Goal: Task Accomplishment & Management: Complete application form

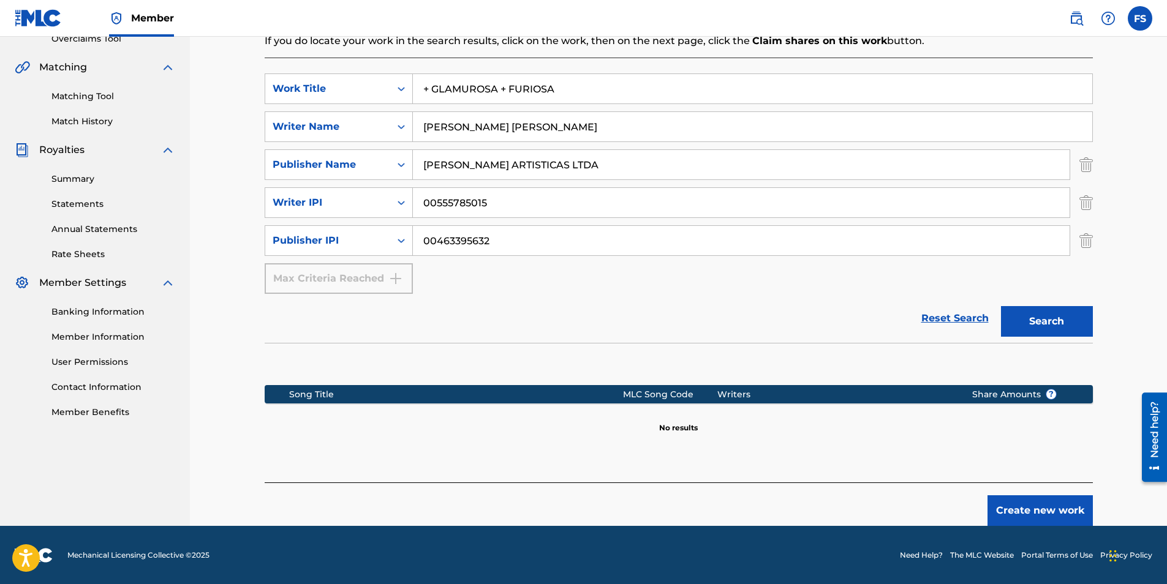
scroll to position [268, 0]
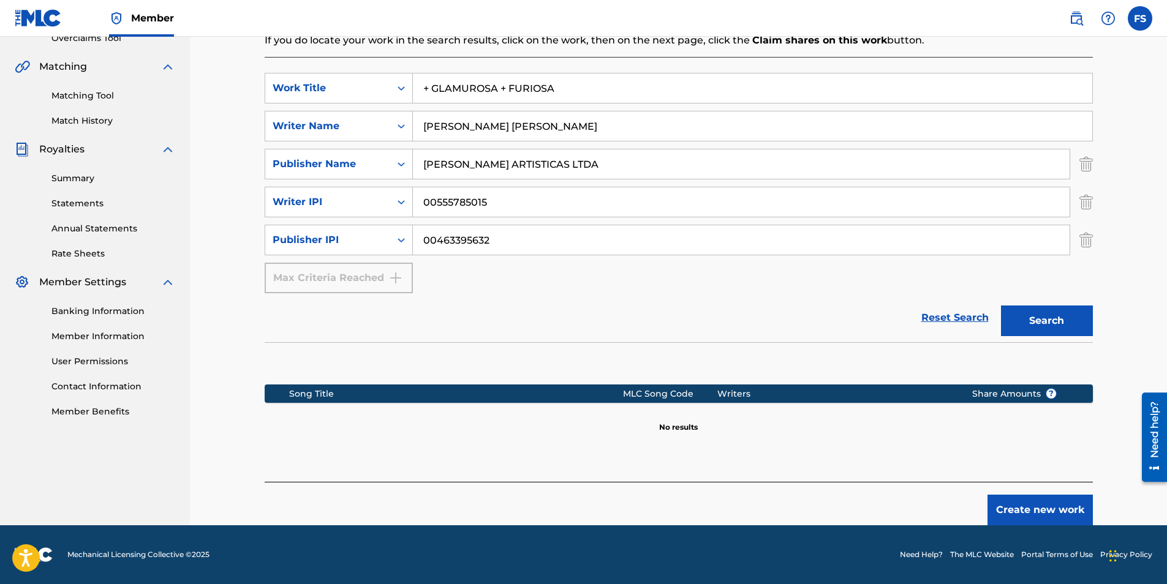
click at [1019, 507] on button "Create new work" at bounding box center [1040, 510] width 105 height 31
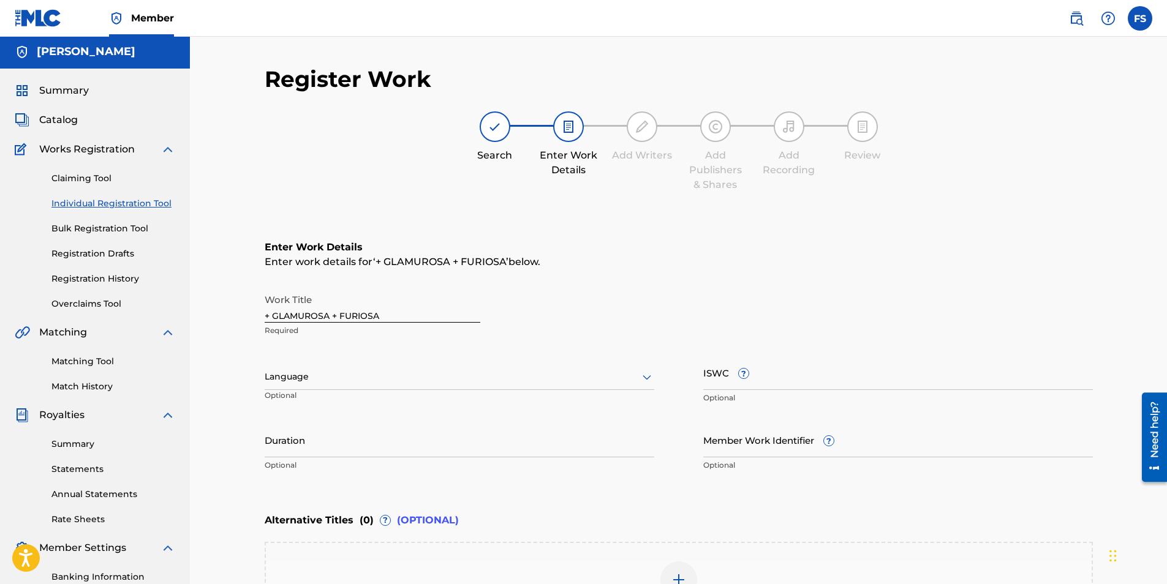
scroll to position [0, 0]
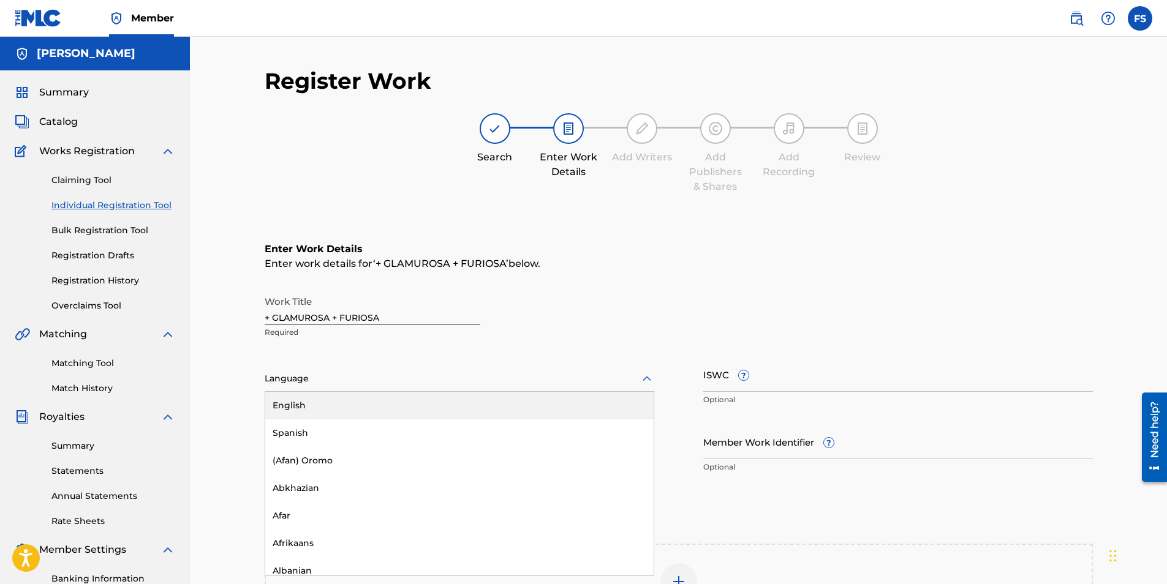
click at [368, 380] on div at bounding box center [460, 378] width 390 height 15
type input "po"
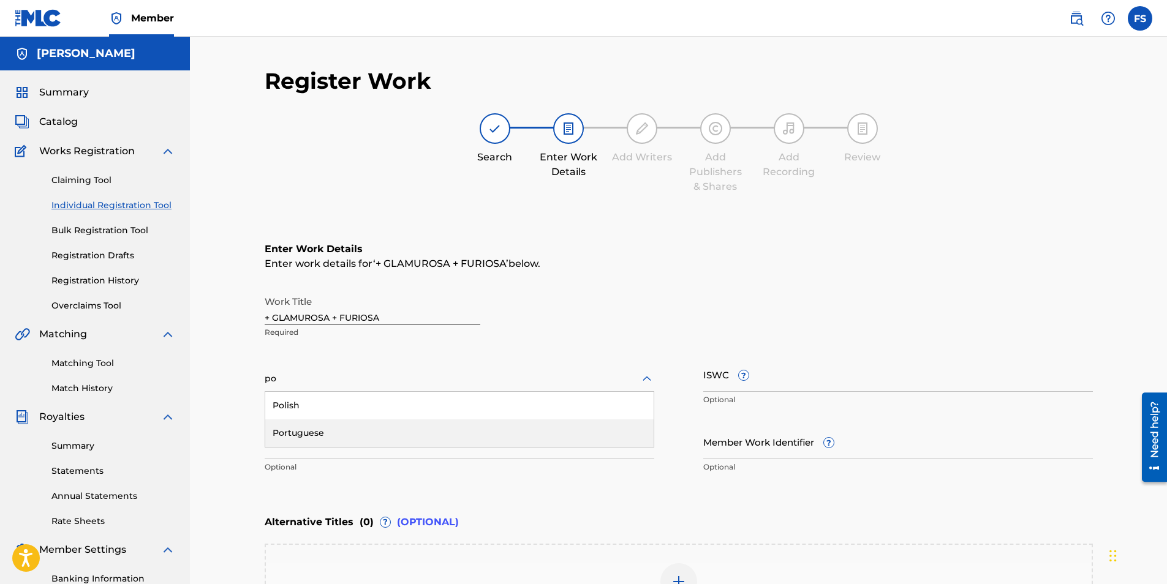
click at [349, 427] on div "Portuguese" at bounding box center [459, 434] width 388 height 28
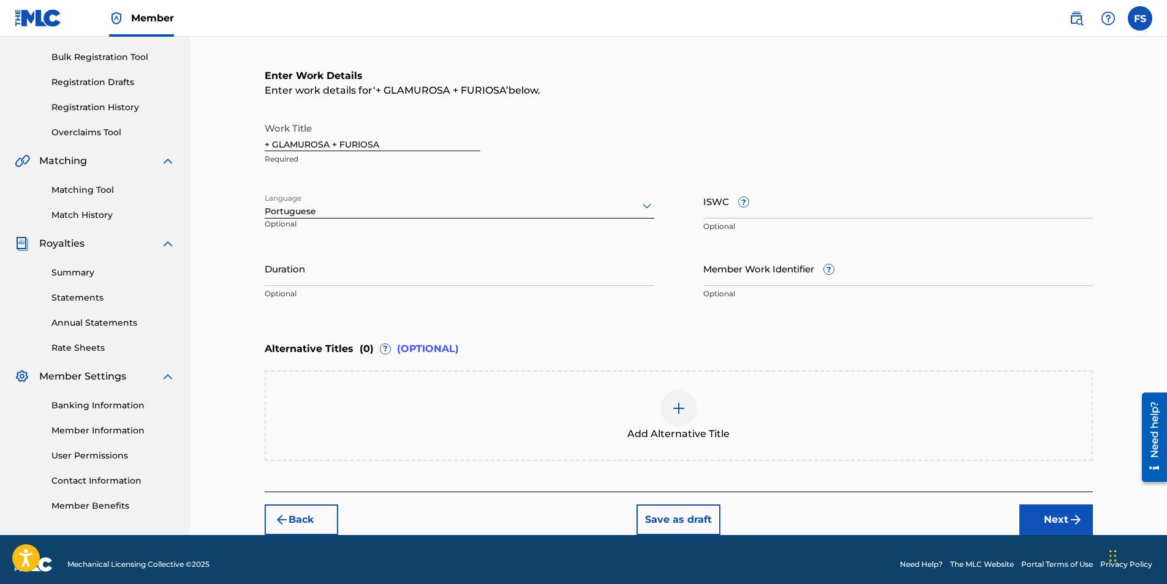
scroll to position [183, 0]
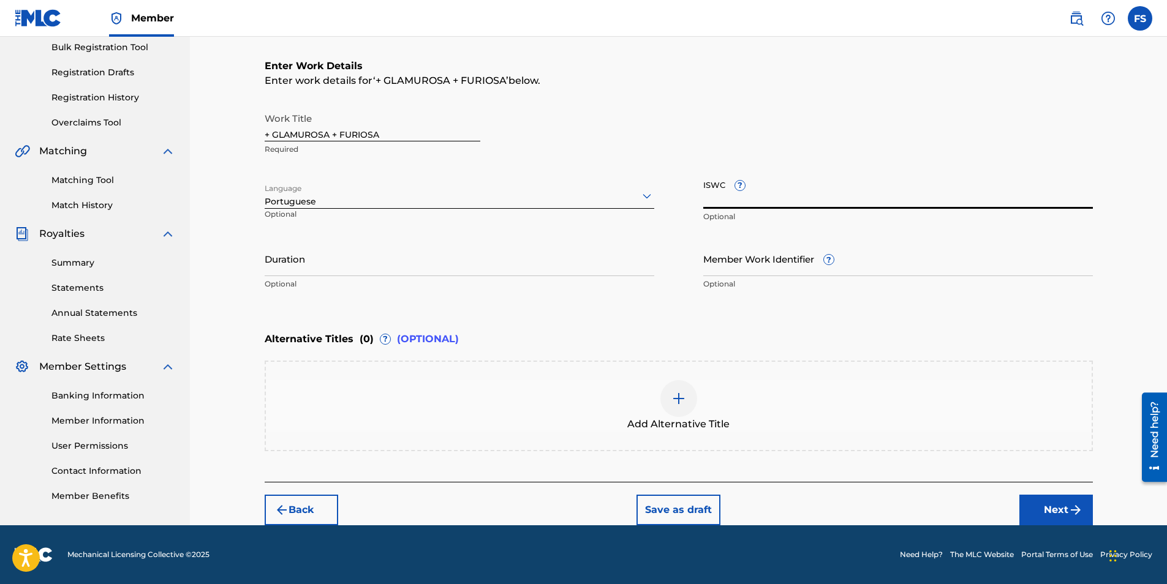
click at [877, 194] on input "ISWC ?" at bounding box center [898, 191] width 390 height 35
paste input "T0392834024"
type input "T0392834024"
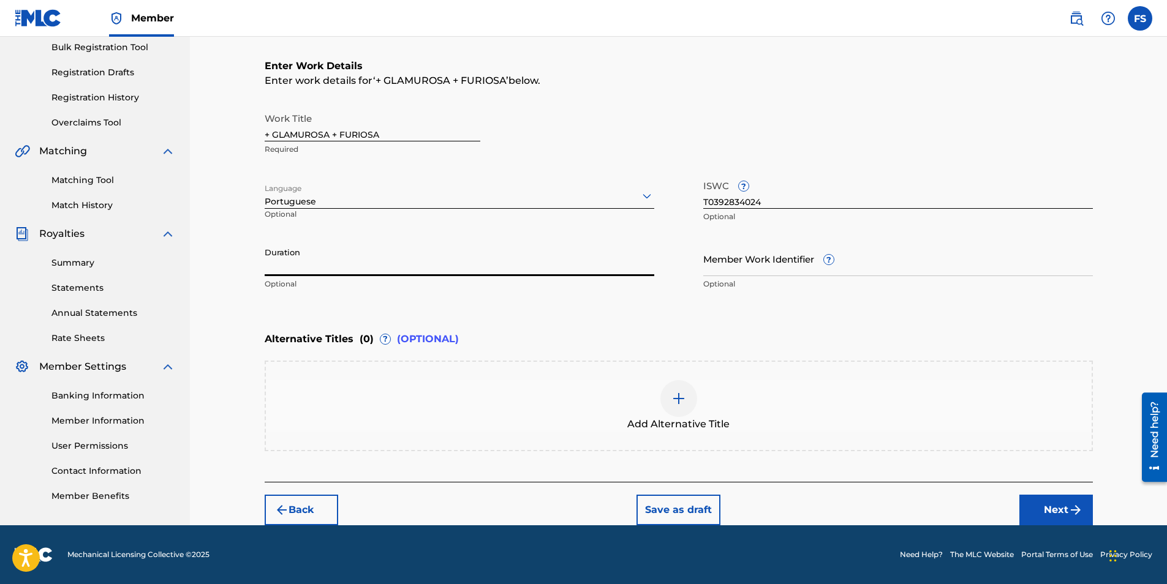
click at [480, 269] on input "Duration" at bounding box center [460, 258] width 390 height 35
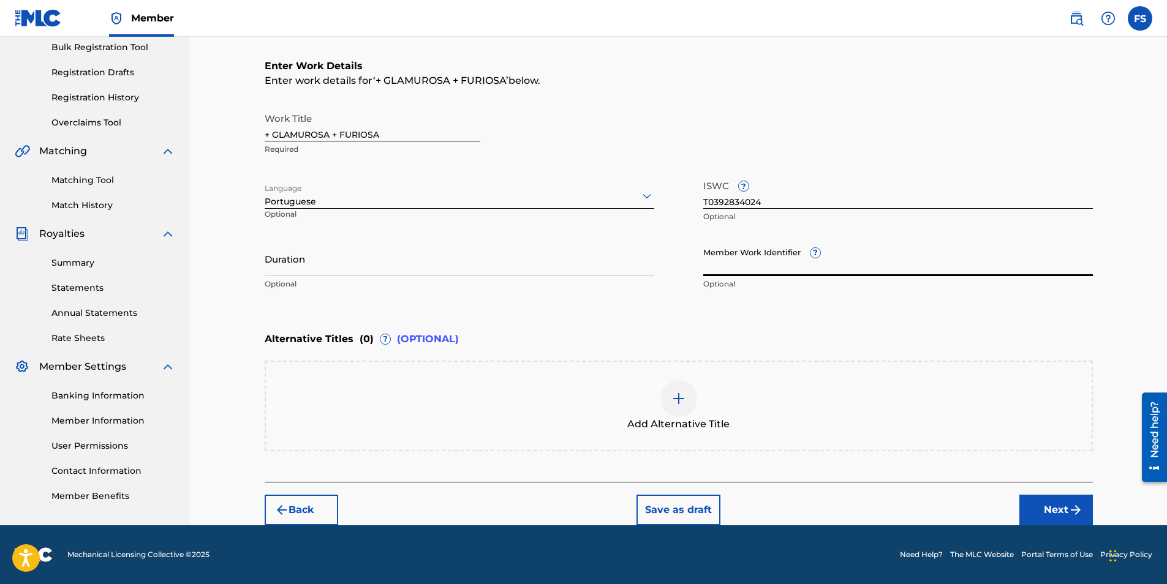
click at [905, 263] on input "Member Work Identifier ?" at bounding box center [898, 258] width 390 height 35
click at [1065, 506] on button "Next" at bounding box center [1056, 510] width 74 height 31
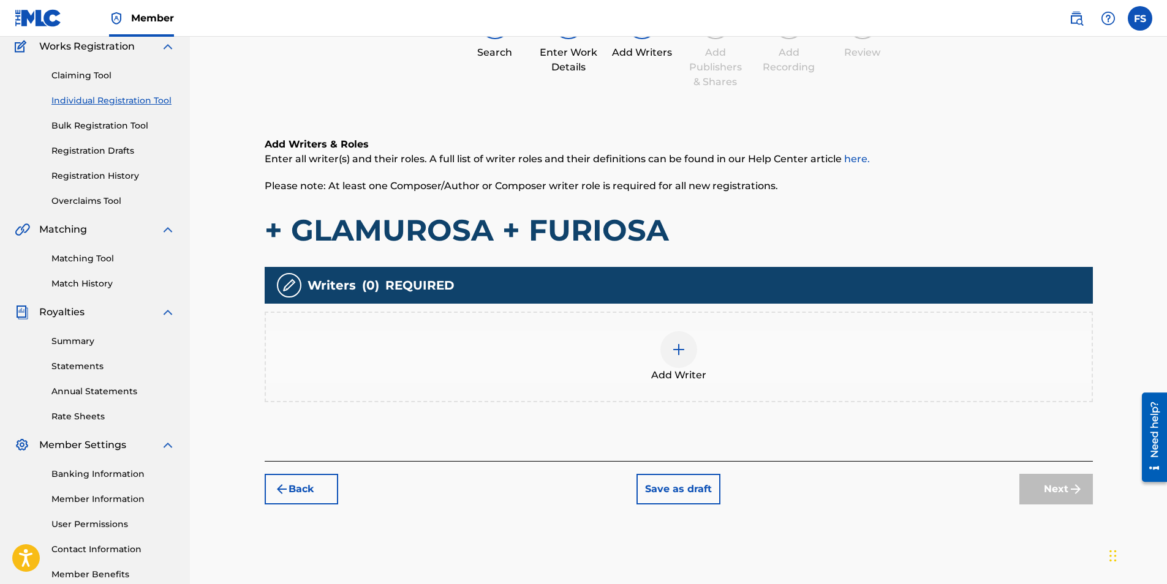
scroll to position [175, 0]
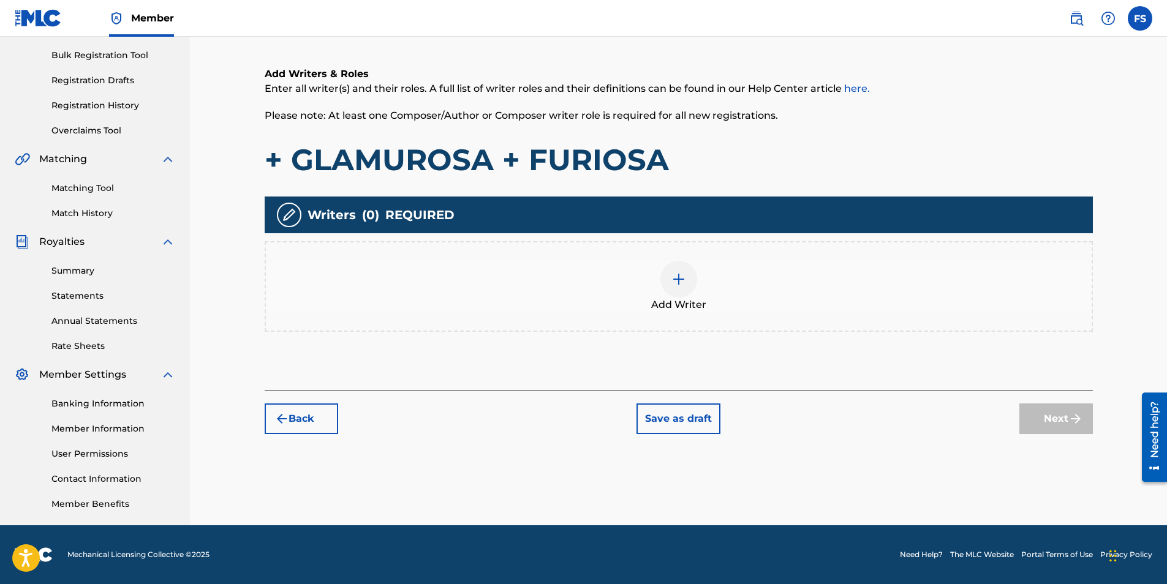
click at [679, 285] on img at bounding box center [678, 279] width 15 height 15
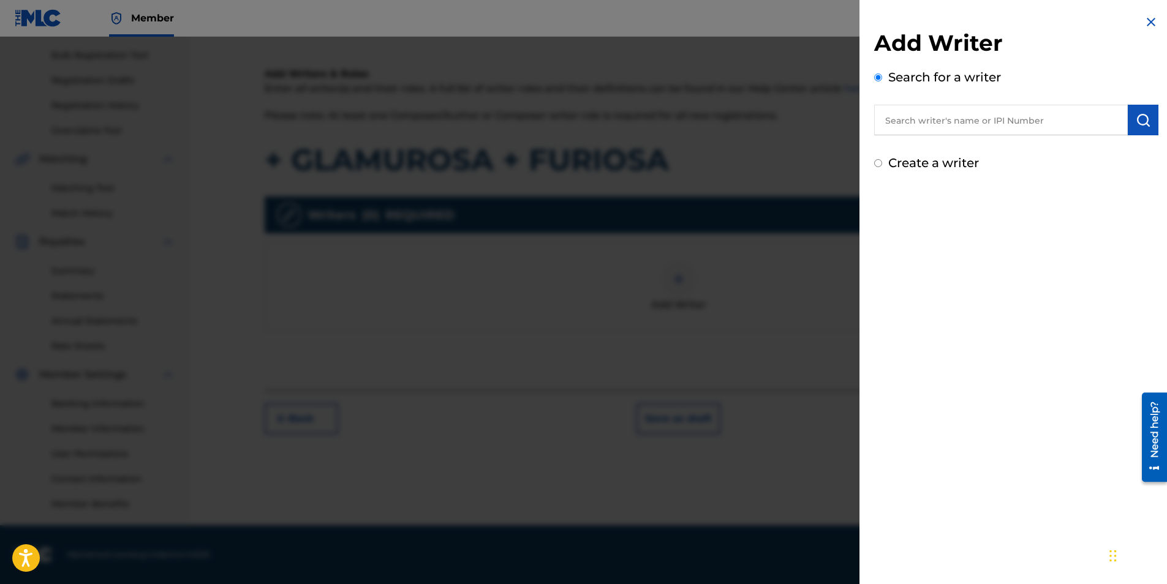
click at [970, 121] on input "text" at bounding box center [1001, 120] width 254 height 31
paste input "00555785015"
type input "00555785015"
click at [1144, 116] on img "submit" at bounding box center [1143, 120] width 15 height 15
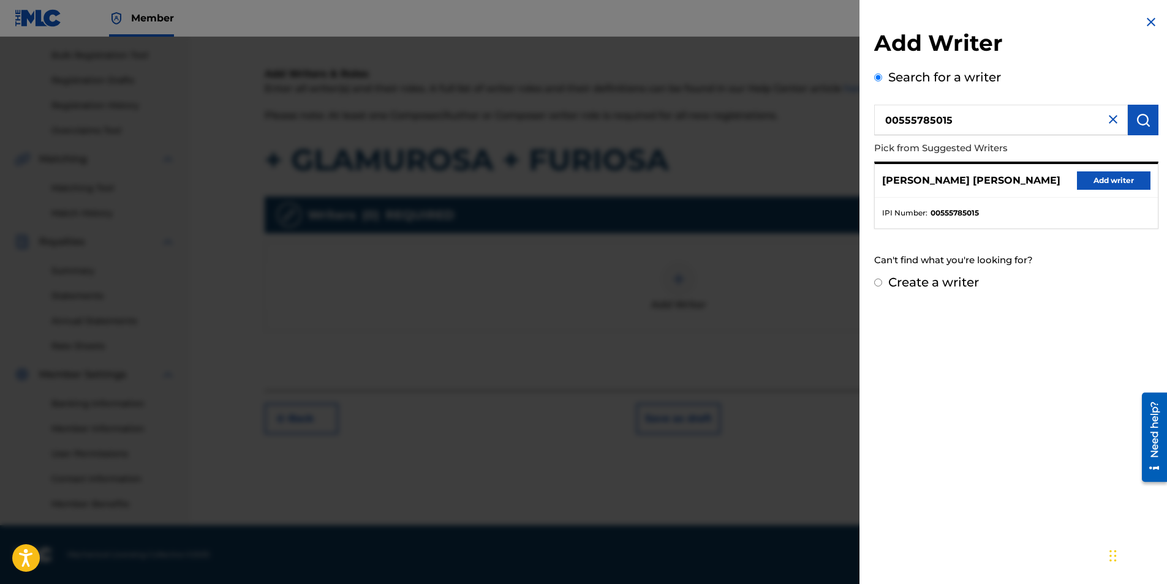
click at [1116, 183] on button "Add writer" at bounding box center [1114, 181] width 74 height 18
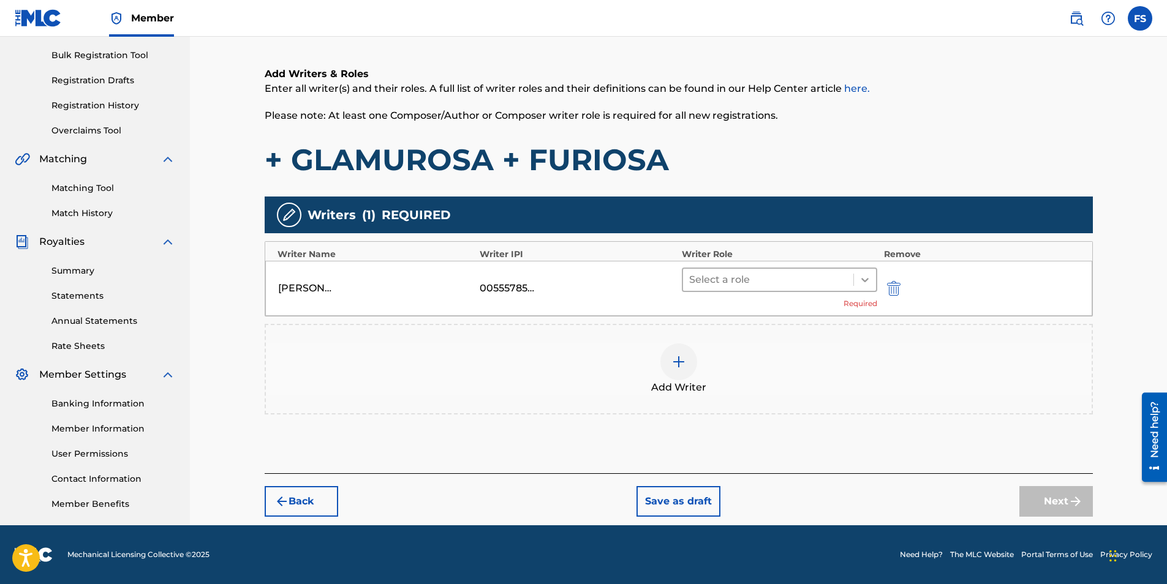
click at [864, 276] on icon at bounding box center [865, 280] width 12 height 12
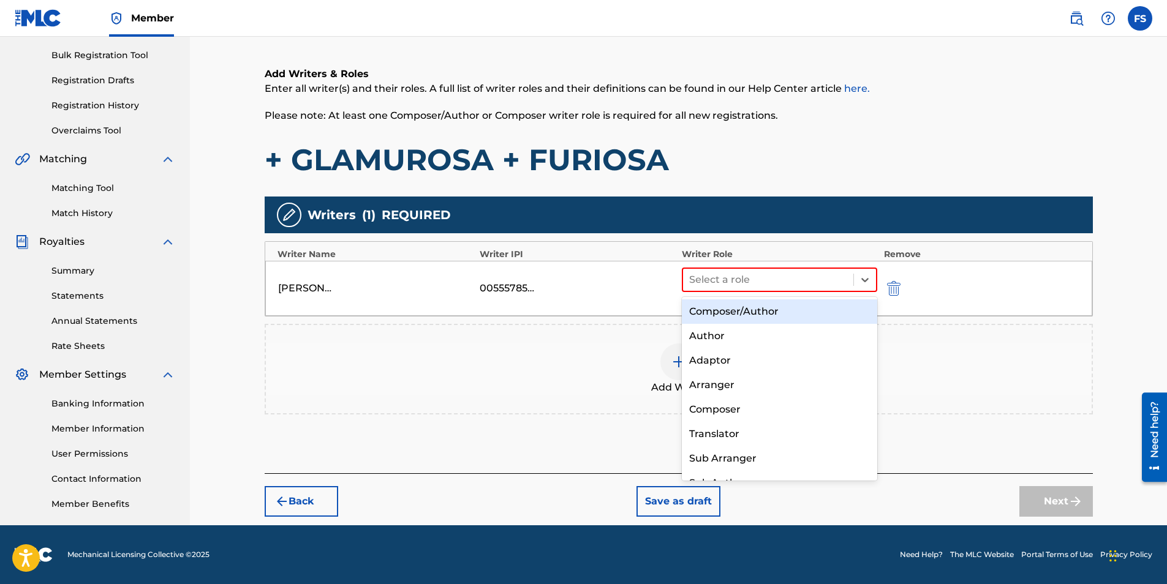
click at [785, 314] on div "Composer/Author" at bounding box center [780, 312] width 196 height 25
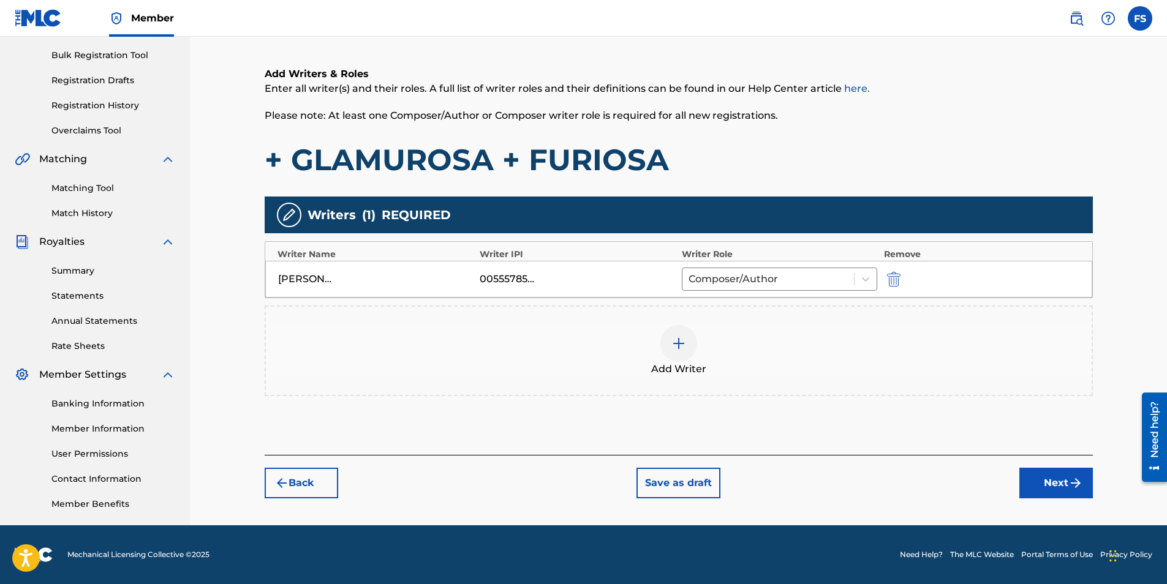
click at [1035, 486] on button "Next" at bounding box center [1056, 483] width 74 height 31
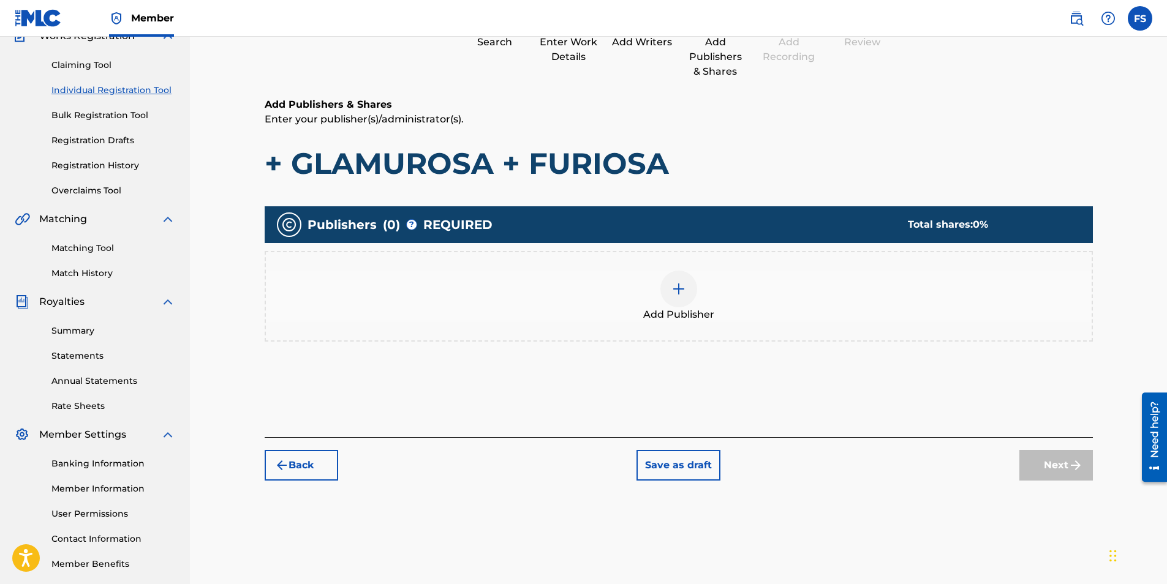
scroll to position [55, 0]
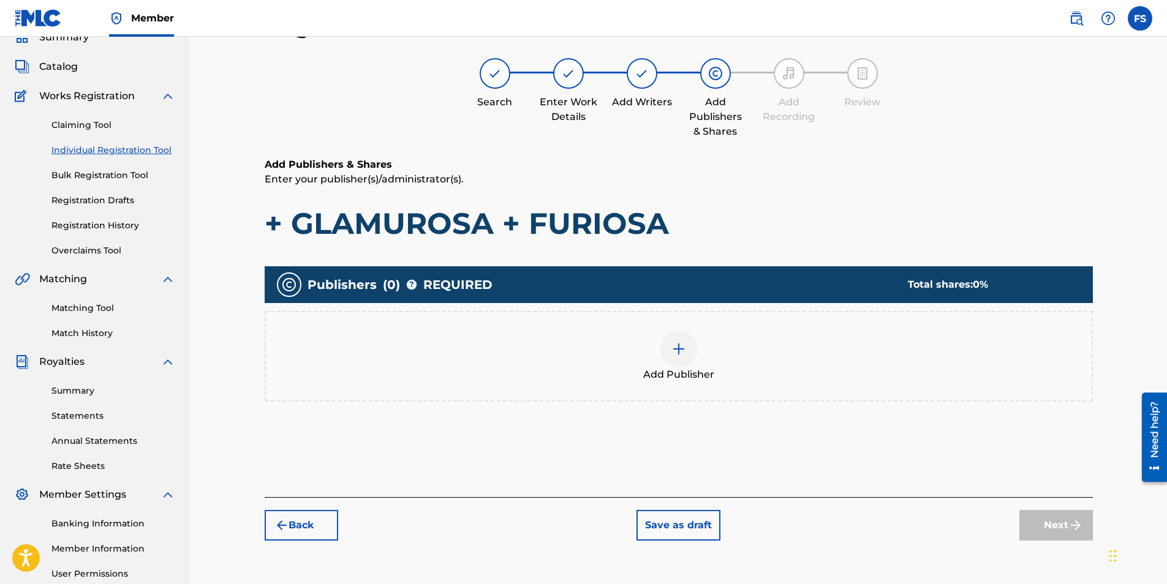
click at [685, 345] on img at bounding box center [678, 349] width 15 height 15
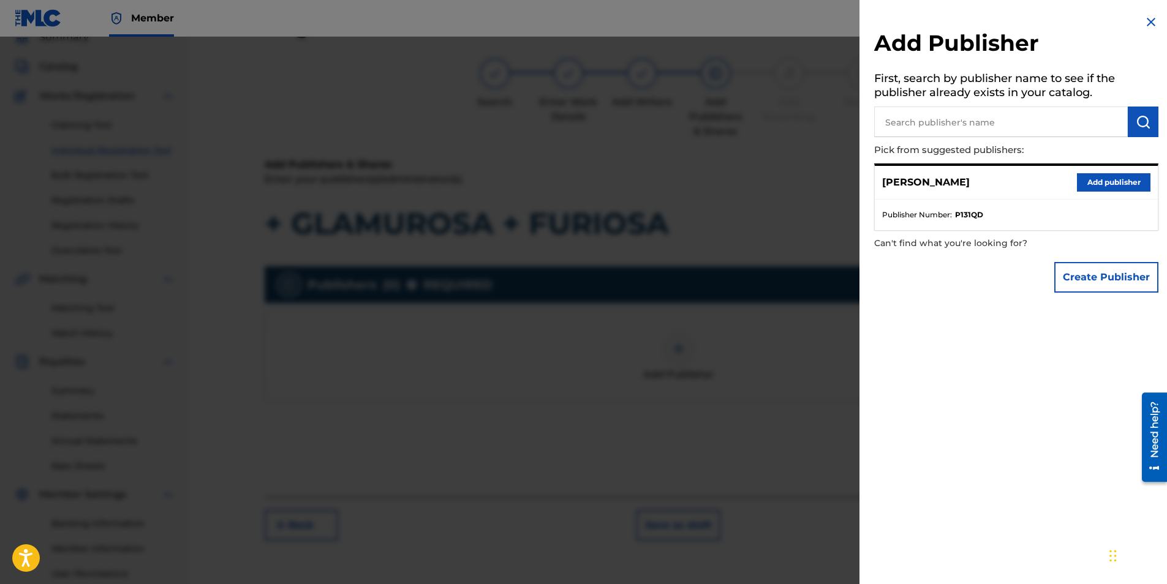
click at [997, 119] on input "text" at bounding box center [1001, 122] width 254 height 31
paste input "00463395632"
type input "00463395632"
click at [1142, 123] on img "submit" at bounding box center [1143, 122] width 15 height 15
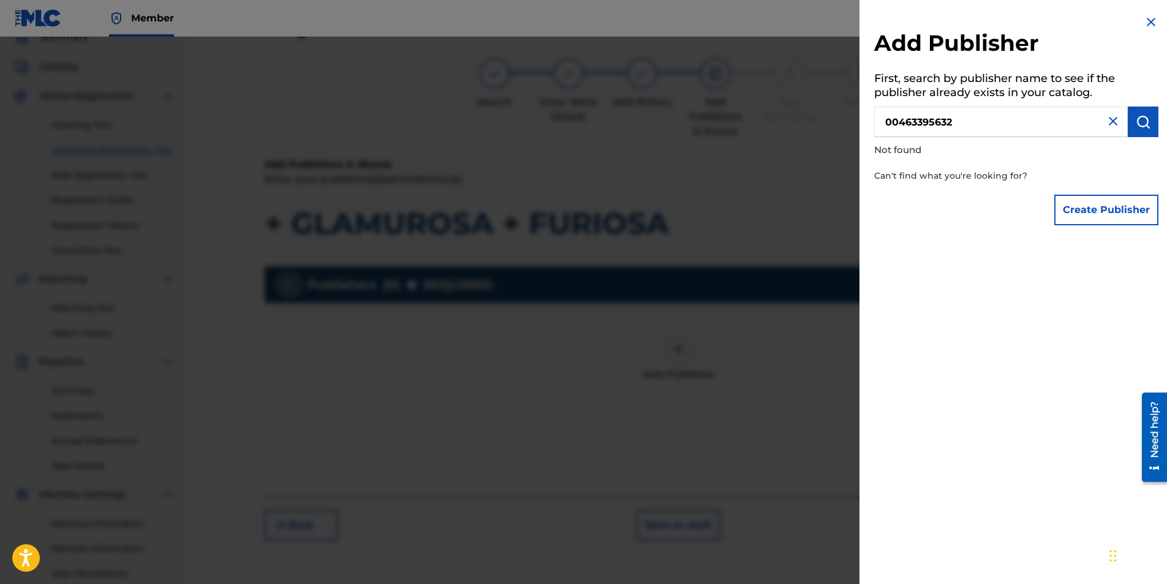
click at [975, 124] on input "00463395632" at bounding box center [1001, 122] width 254 height 31
click at [1110, 119] on img at bounding box center [1113, 121] width 15 height 15
drag, startPoint x: 950, startPoint y: 100, endPoint x: 953, endPoint y: 110, distance: 10.1
click at [950, 101] on h5 "First, search by publisher name to see if the publisher already exists in your …" at bounding box center [1016, 87] width 284 height 39
drag, startPoint x: 957, startPoint y: 118, endPoint x: 973, endPoint y: 117, distance: 16.6
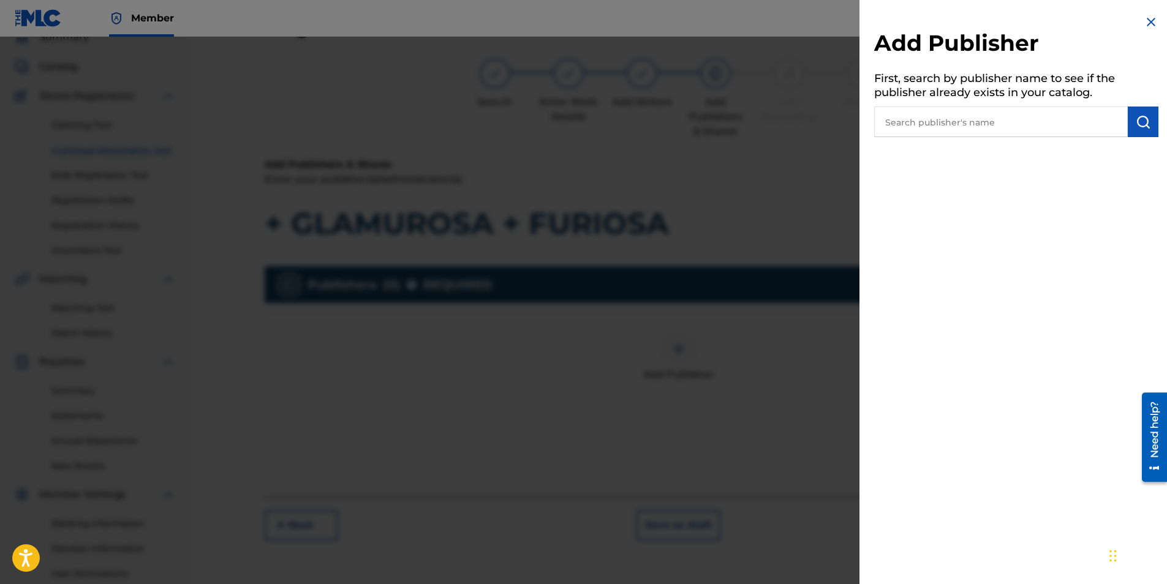
click at [957, 118] on input "text" at bounding box center [1001, 122] width 254 height 31
paste input "J.J PRODUCOES ARTISTICAS LTDA"
type input "J.J PRODUCOES ARTISTICAS LTDA"
click at [1141, 123] on img "submit" at bounding box center [1143, 122] width 15 height 15
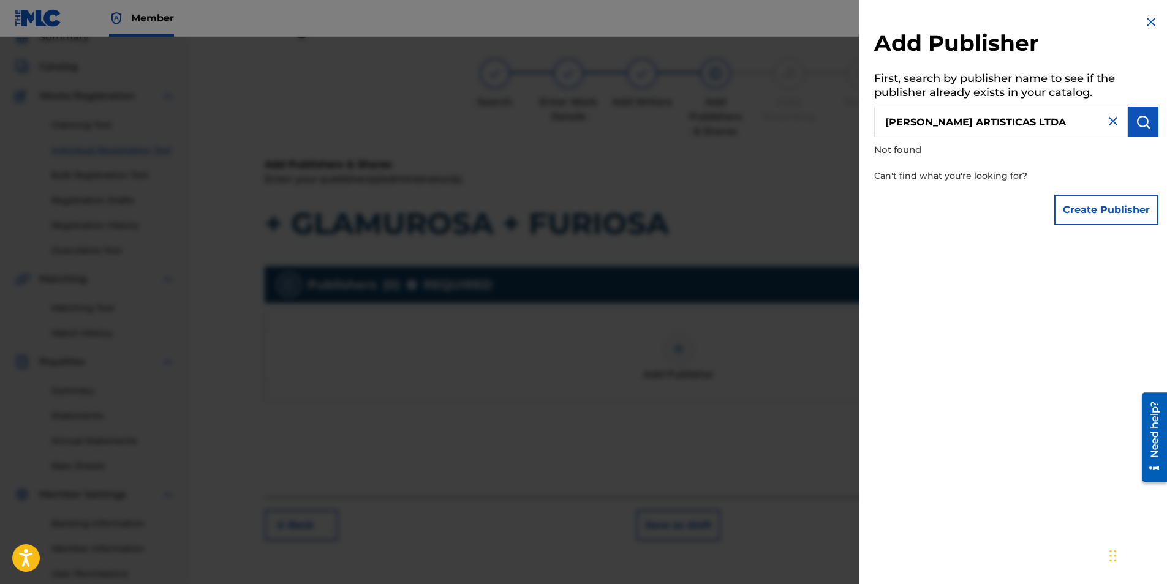
click at [1122, 214] on button "Create Publisher" at bounding box center [1106, 210] width 104 height 31
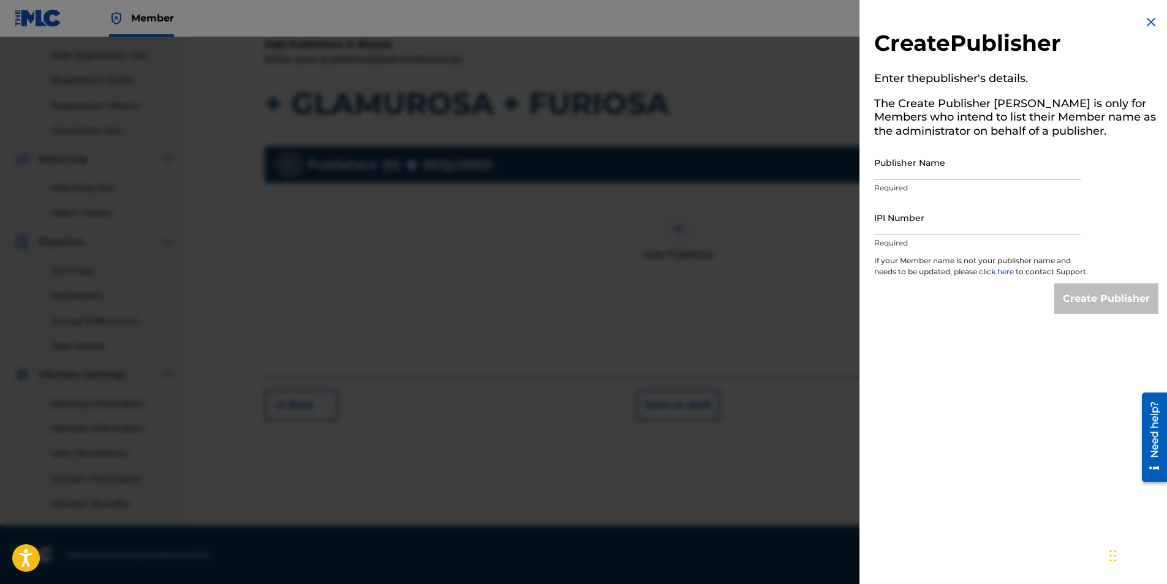
scroll to position [0, 0]
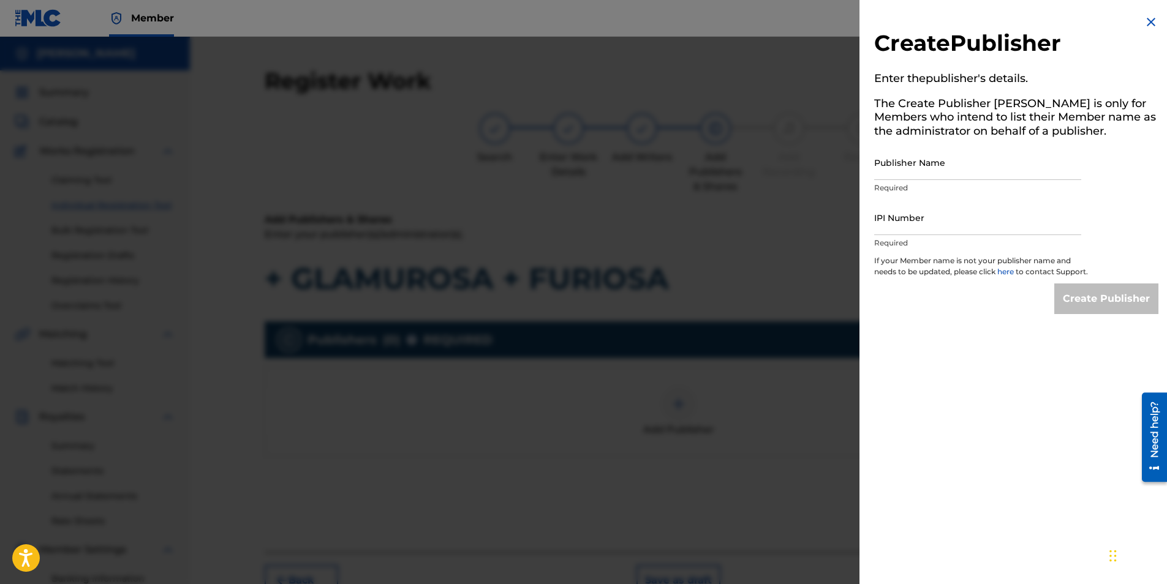
click at [1148, 21] on img at bounding box center [1151, 22] width 15 height 15
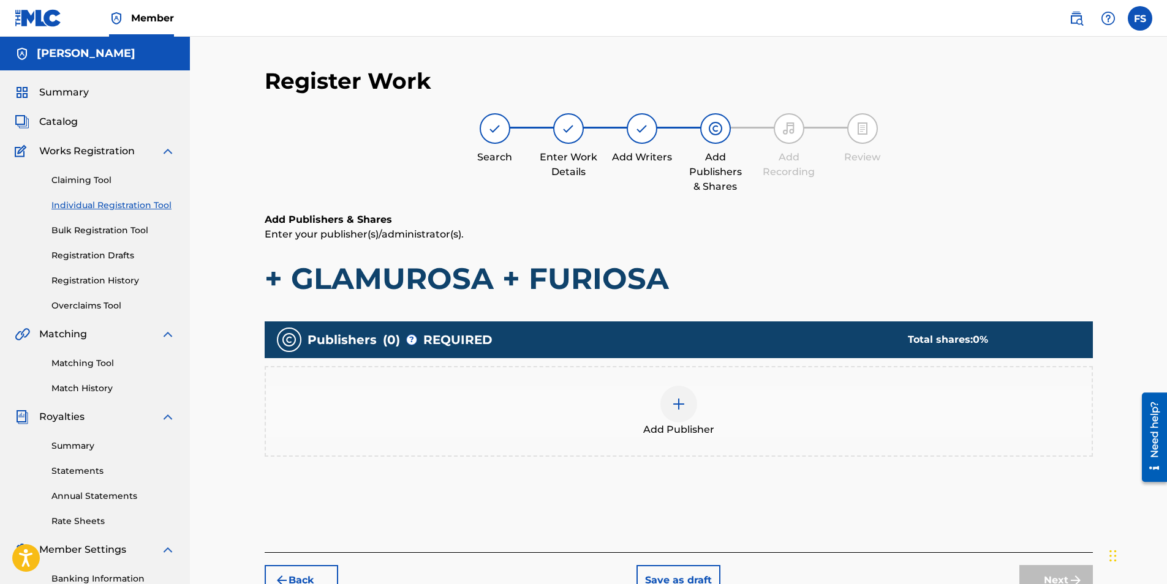
click at [1044, 57] on div "Register Work Search Enter Work Details Add Writers Add Publishers & Shares Add…" at bounding box center [678, 369] width 977 height 664
click at [763, 191] on div "Search Enter Work Details Add Writers Add Publishers & Shares Add Recording Rev…" at bounding box center [679, 153] width 828 height 81
click at [91, 233] on link "Bulk Registration Tool" at bounding box center [113, 230] width 124 height 13
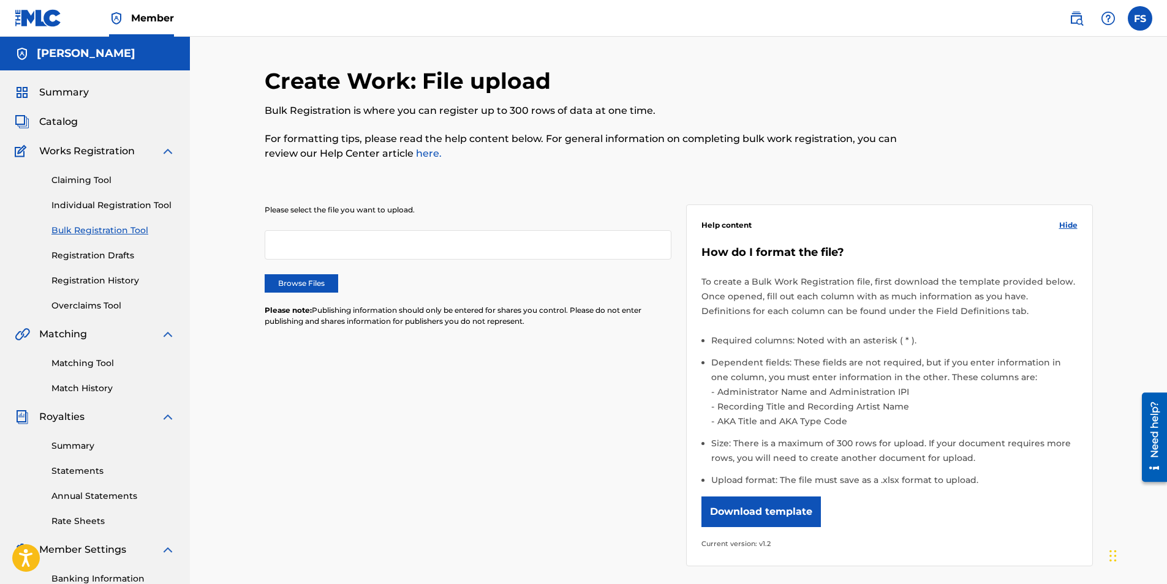
click at [305, 281] on label "Browse Files" at bounding box center [302, 283] width 74 height 18
click at [0, 0] on input "Browse Files" at bounding box center [0, 0] width 0 height 0
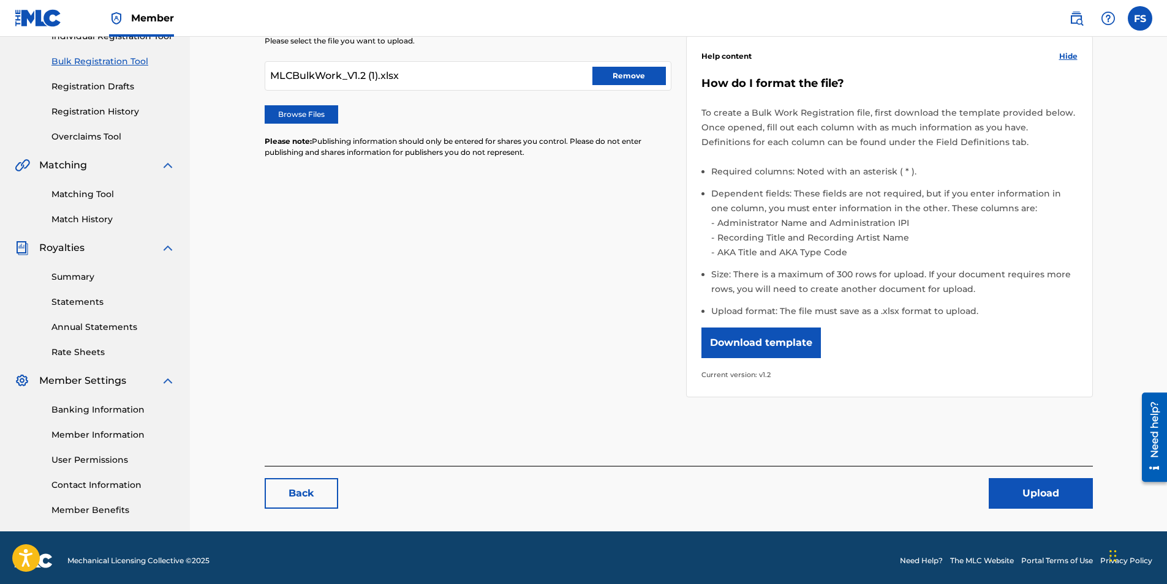
scroll to position [175, 0]
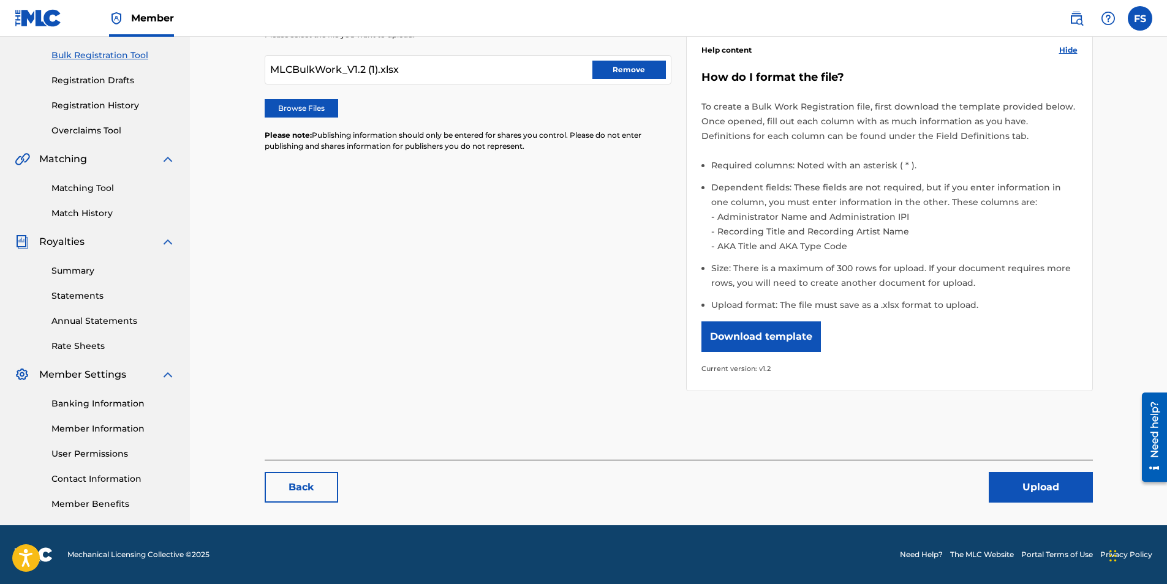
click at [1051, 486] on button "Upload" at bounding box center [1041, 487] width 104 height 31
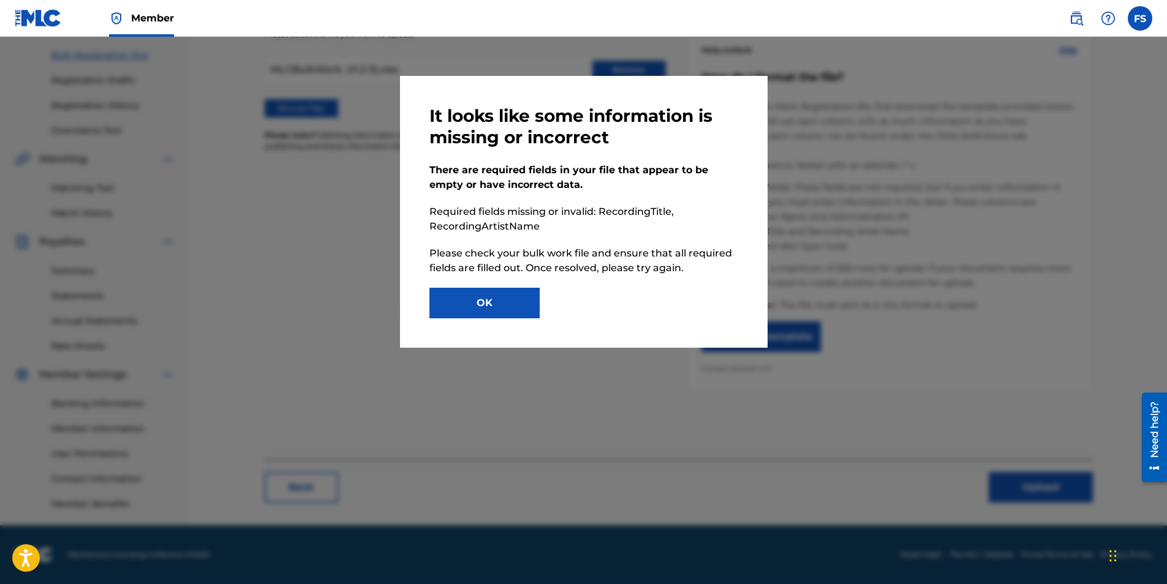
click at [478, 303] on button "OK" at bounding box center [484, 303] width 110 height 31
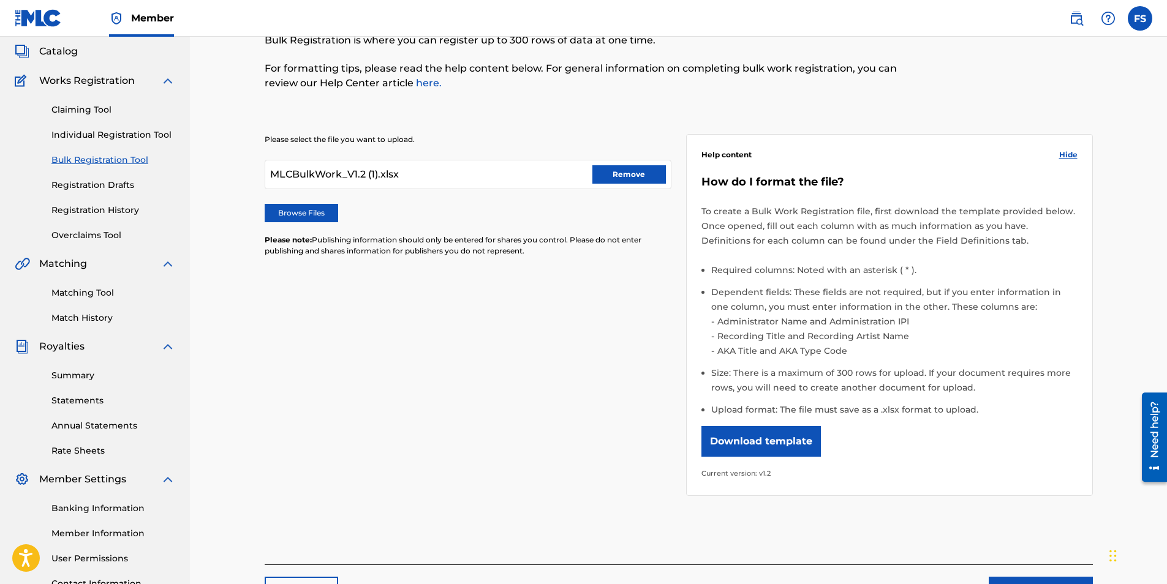
scroll to position [0, 0]
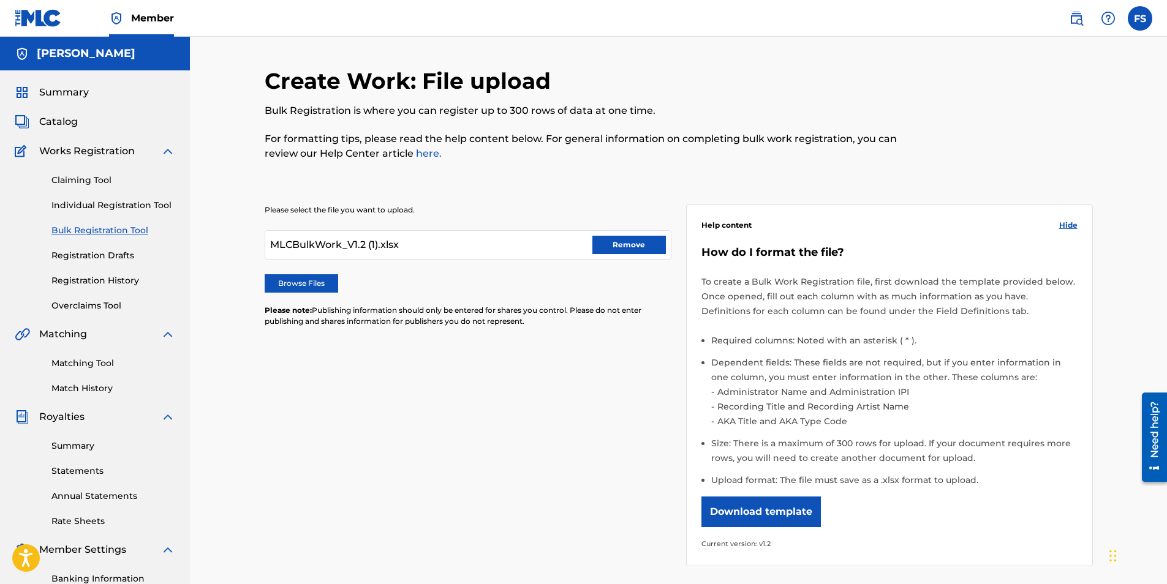
click at [426, 156] on link "here." at bounding box center [428, 154] width 28 height 12
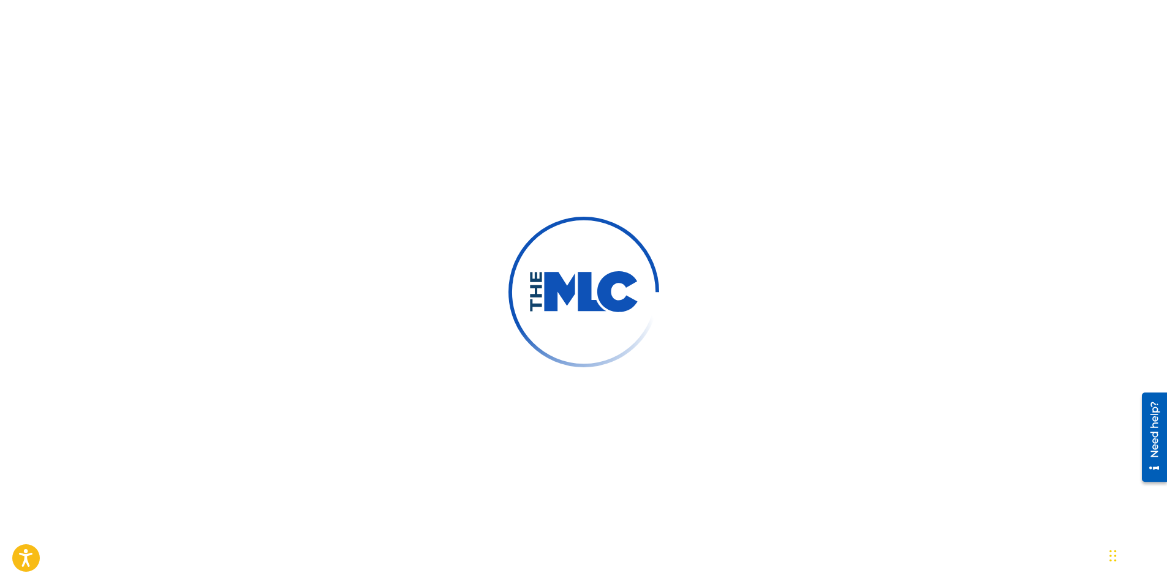
click at [1152, 426] on div "Need help?" at bounding box center [1154, 429] width 17 height 56
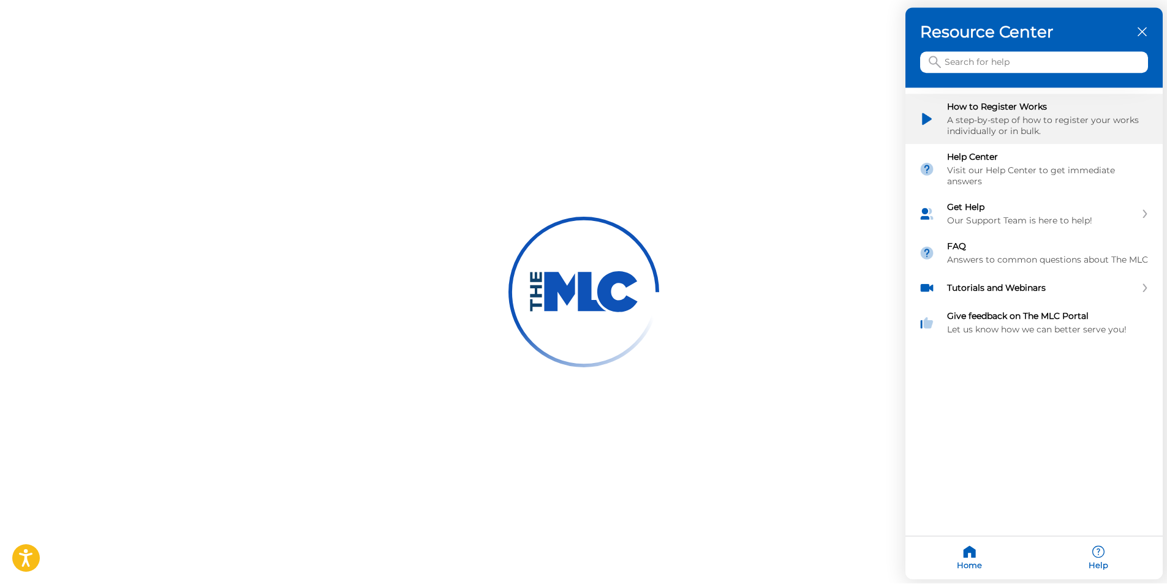
click at [1048, 134] on div "A step-by-step of how to register your works individually or in bulk." at bounding box center [1048, 126] width 202 height 22
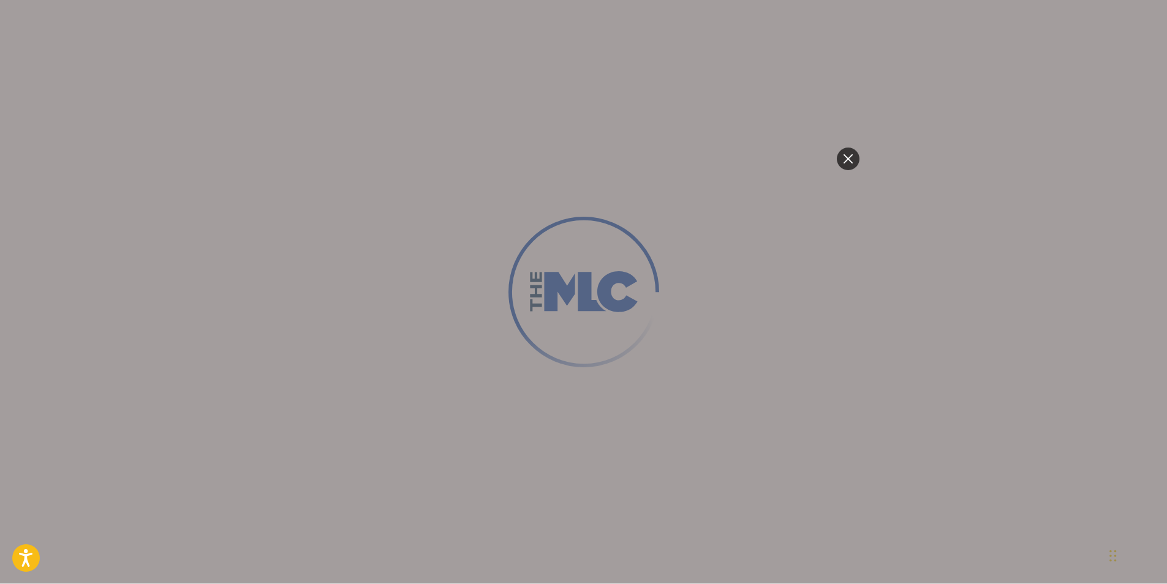
click at [854, 156] on div at bounding box center [847, 159] width 23 height 23
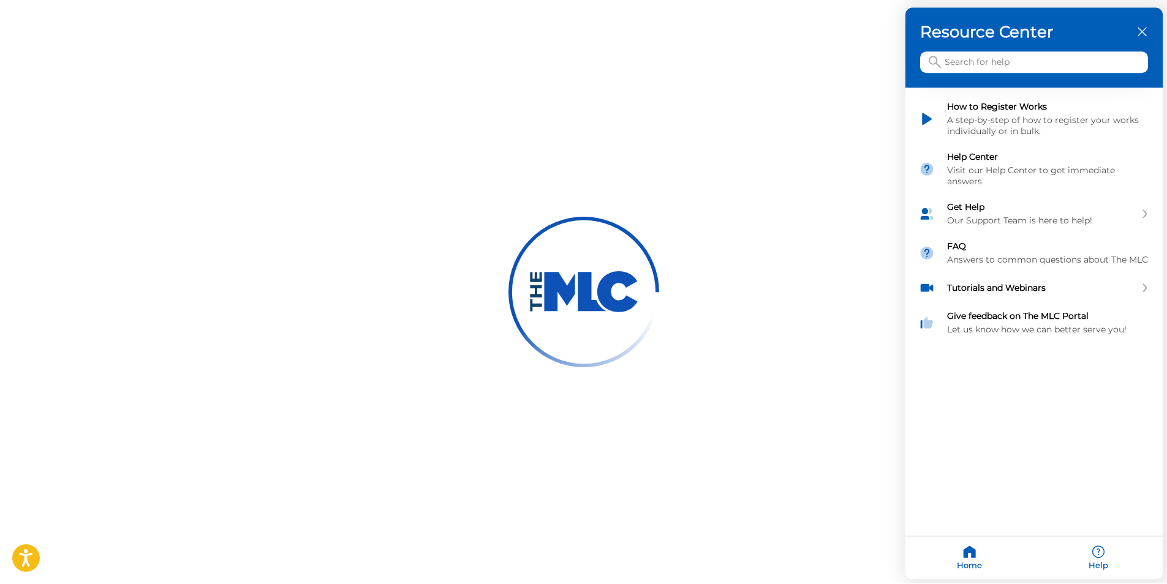
click at [1145, 34] on icon "close resource center" at bounding box center [1142, 32] width 9 height 9
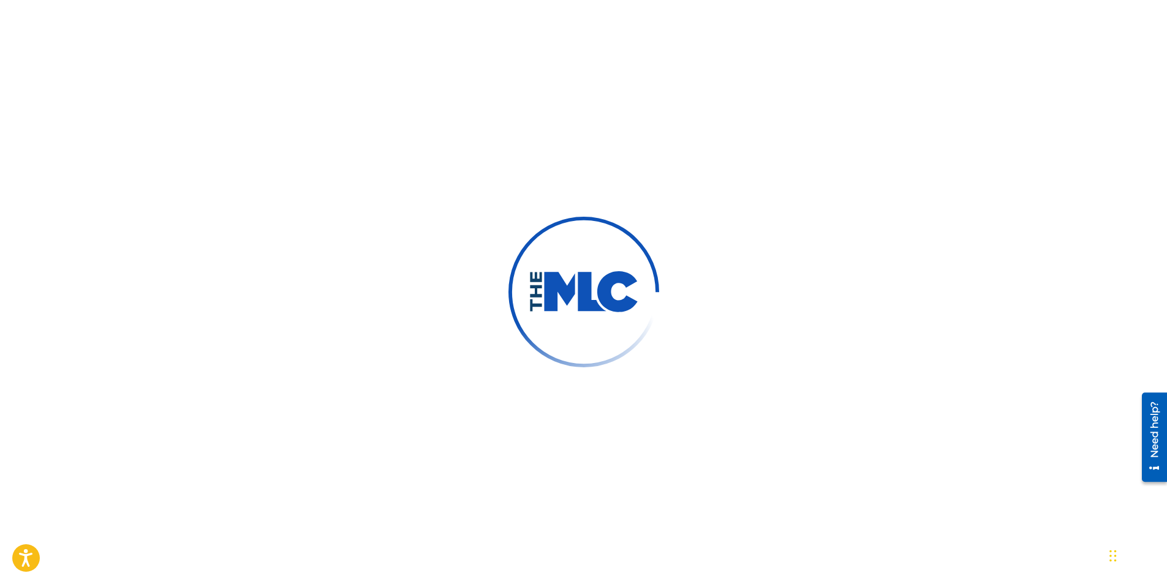
scroll to position [175, 0]
drag, startPoint x: 393, startPoint y: 175, endPoint x: 353, endPoint y: 140, distance: 52.9
click at [387, 172] on div at bounding box center [583, 292] width 1167 height 584
drag, startPoint x: 172, startPoint y: 64, endPoint x: 137, endPoint y: 8, distance: 66.3
click at [172, 67] on div at bounding box center [583, 292] width 1167 height 584
